Goal: Transaction & Acquisition: Purchase product/service

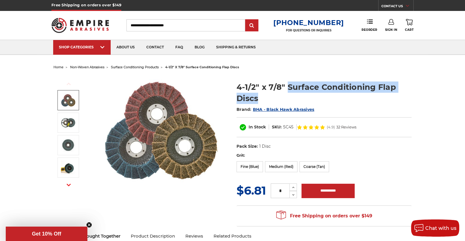
click at [268, 95] on h1 "4-1/2" x 7/8" Surface Conditioning Flap Discs" at bounding box center [324, 92] width 175 height 22
drag, startPoint x: 264, startPoint y: 95, endPoint x: 287, endPoint y: 86, distance: 24.7
click at [287, 86] on h1 "4-1/2" x 7/8" Surface Conditioning Flap Discs" at bounding box center [324, 92] width 175 height 22
copy h1 "Surface Conditioning Flap Discs"
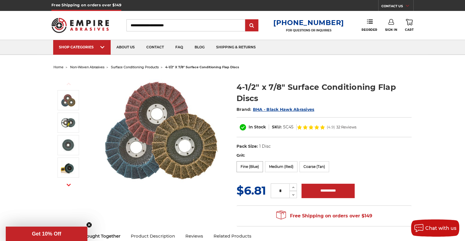
click at [247, 168] on label "Fine (Blue)" at bounding box center [250, 166] width 26 height 11
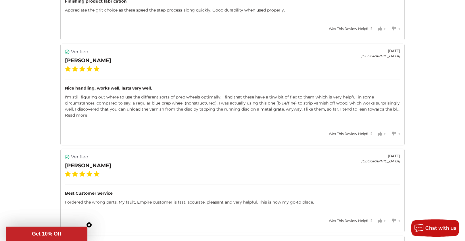
scroll to position [1207, 0]
